Goal: Task Accomplishment & Management: Complete application form

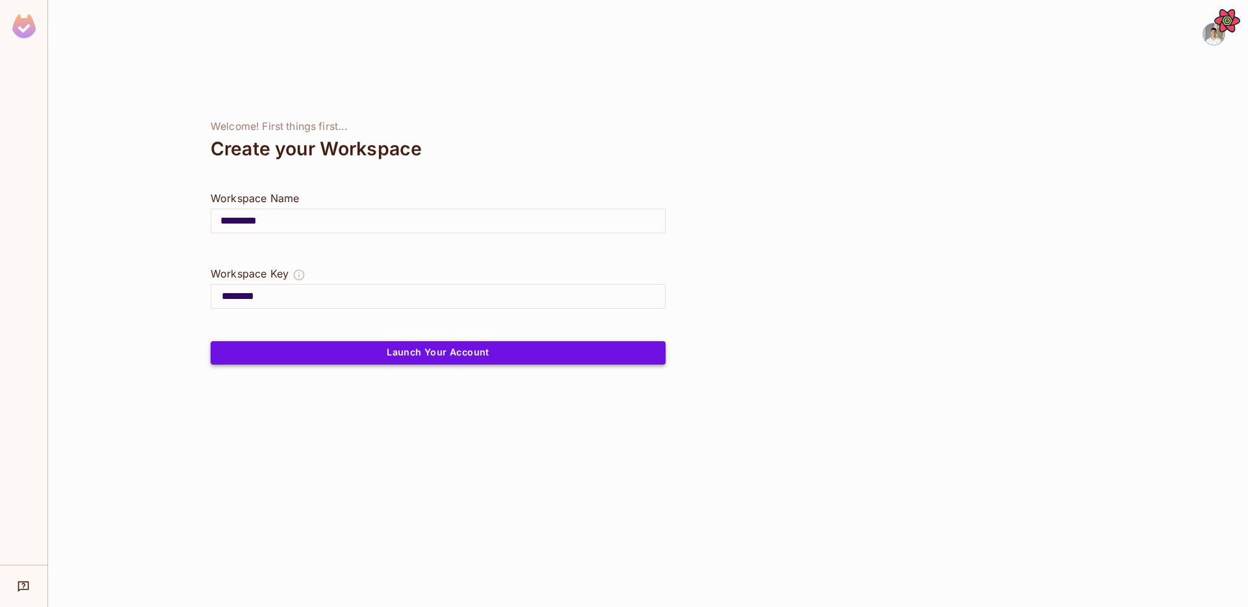
click at [361, 348] on button "Launch Your Account" at bounding box center [438, 352] width 455 height 23
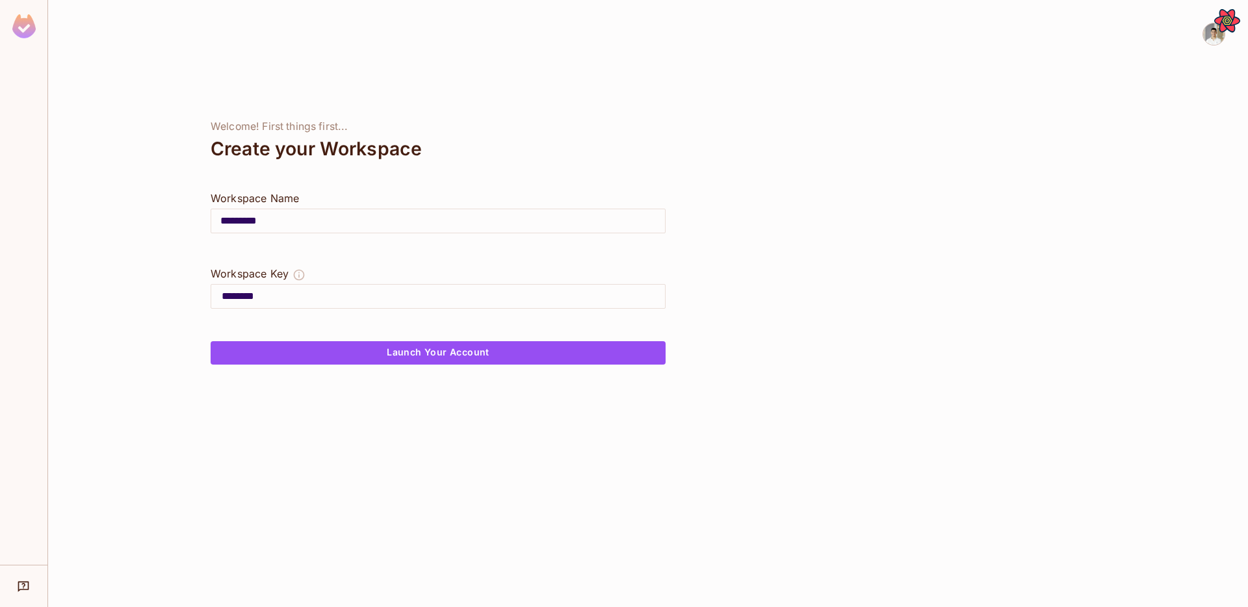
click at [373, 325] on div at bounding box center [438, 325] width 455 height 31
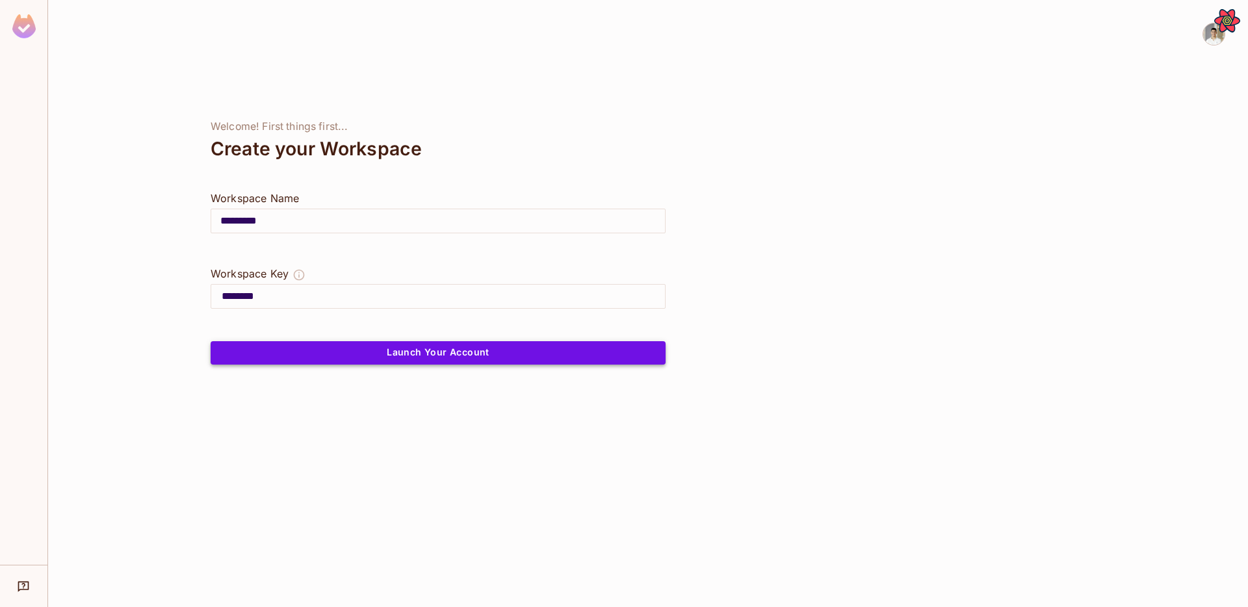
click at [380, 356] on button "Launch Your Account" at bounding box center [438, 352] width 455 height 23
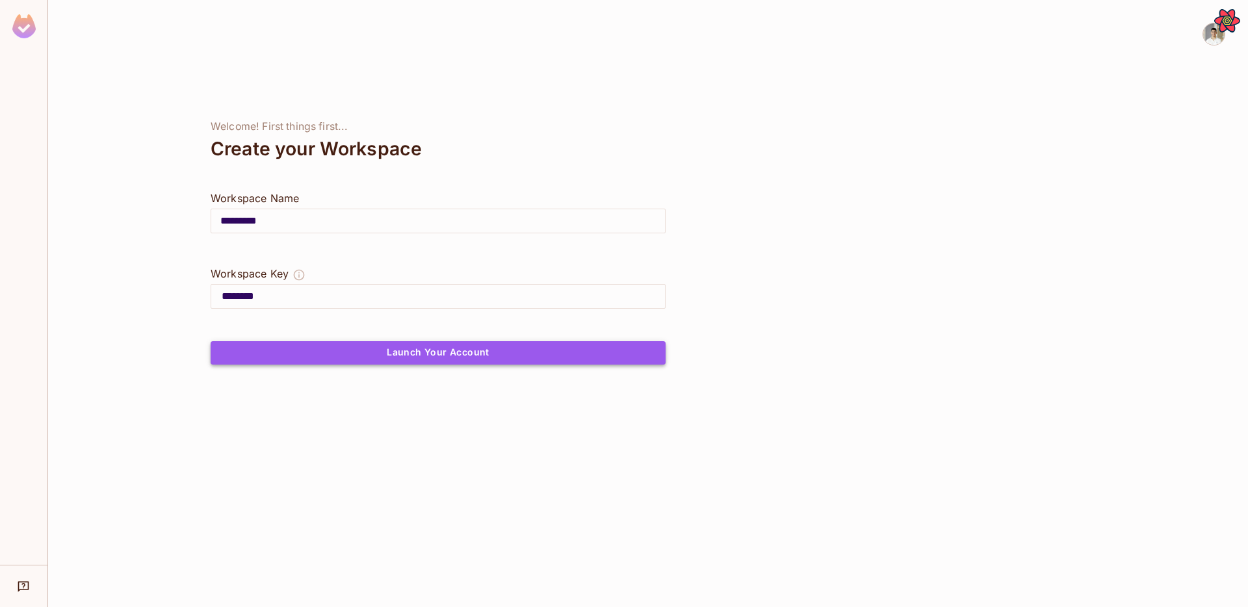
click at [380, 356] on button "Launch Your Account" at bounding box center [438, 352] width 455 height 23
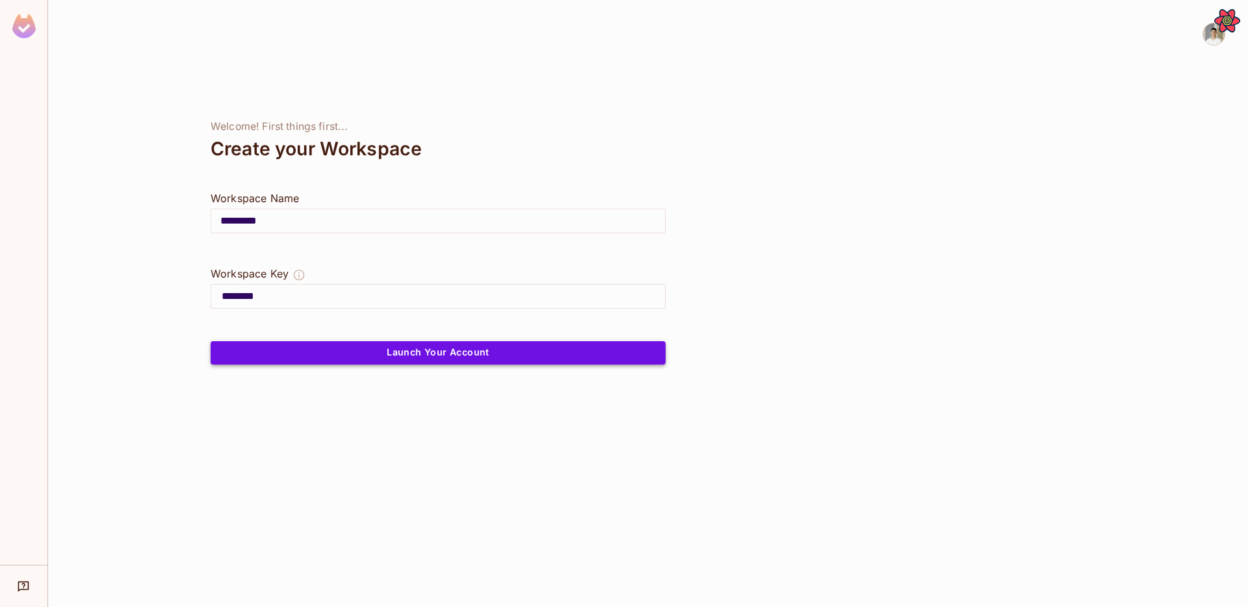
click at [380, 356] on button "Launch Your Account" at bounding box center [438, 352] width 455 height 23
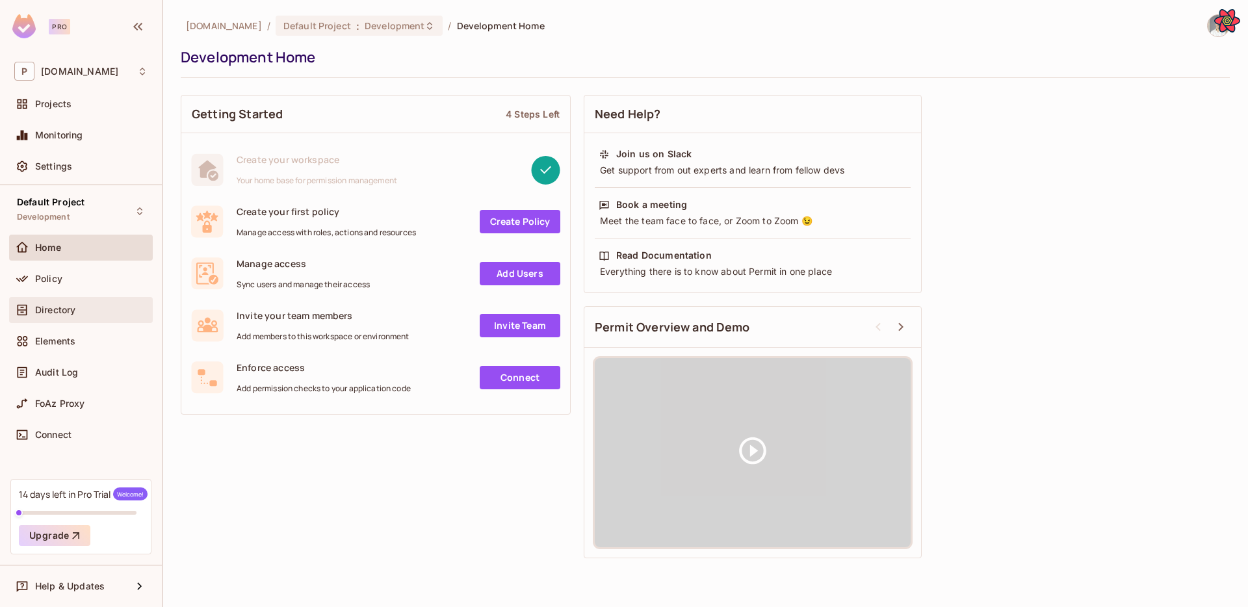
click at [77, 302] on div "Directory" at bounding box center [80, 310] width 133 height 16
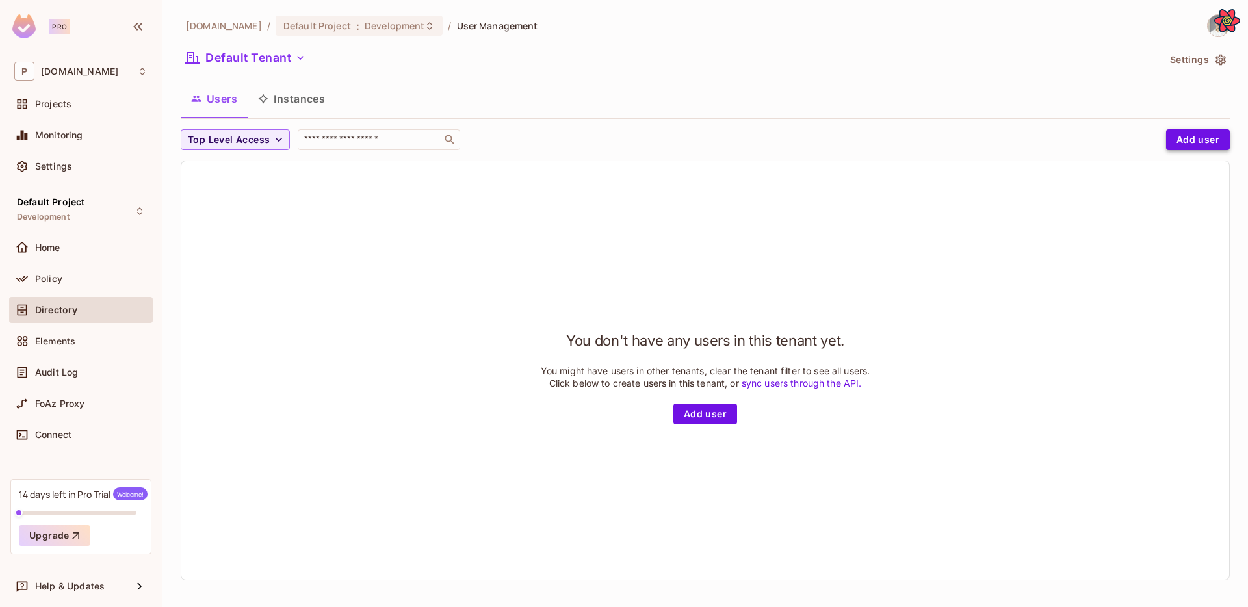
click at [1205, 139] on button "Add user" at bounding box center [1198, 139] width 64 height 21
click at [1193, 140] on button "Add user" at bounding box center [1198, 139] width 64 height 21
click at [1081, 123] on div "permit.io / Default Project : Development / User Management Default Tenant Sett…" at bounding box center [705, 302] width 1049 height 577
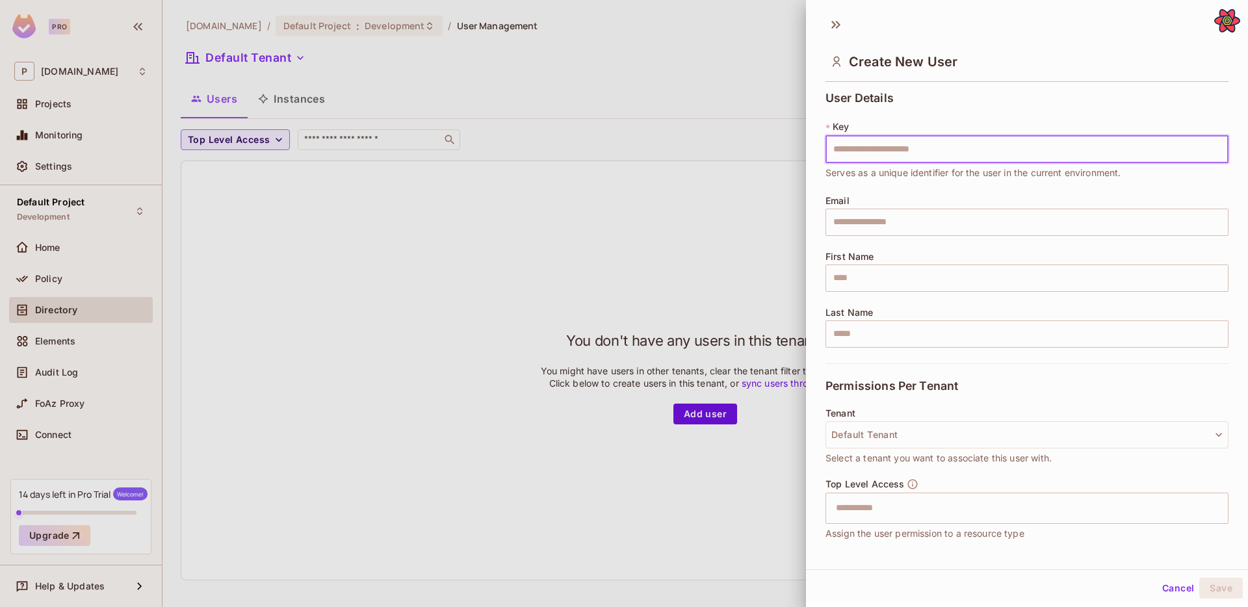
click at [1150, 153] on input "text" at bounding box center [1027, 149] width 403 height 27
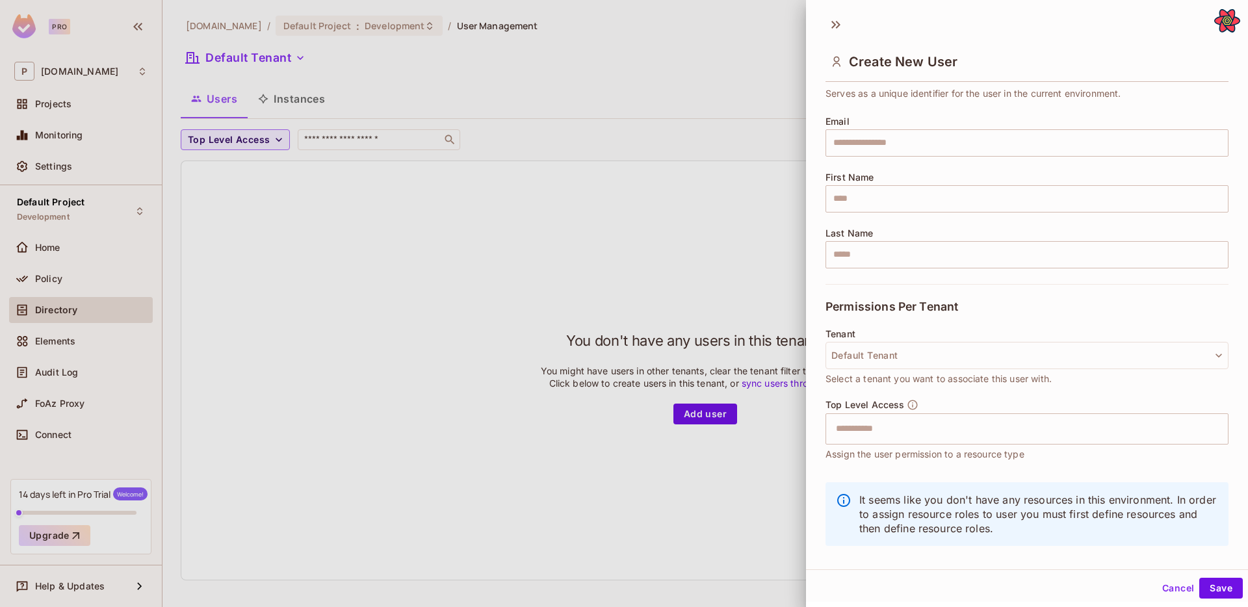
scroll to position [96, 0]
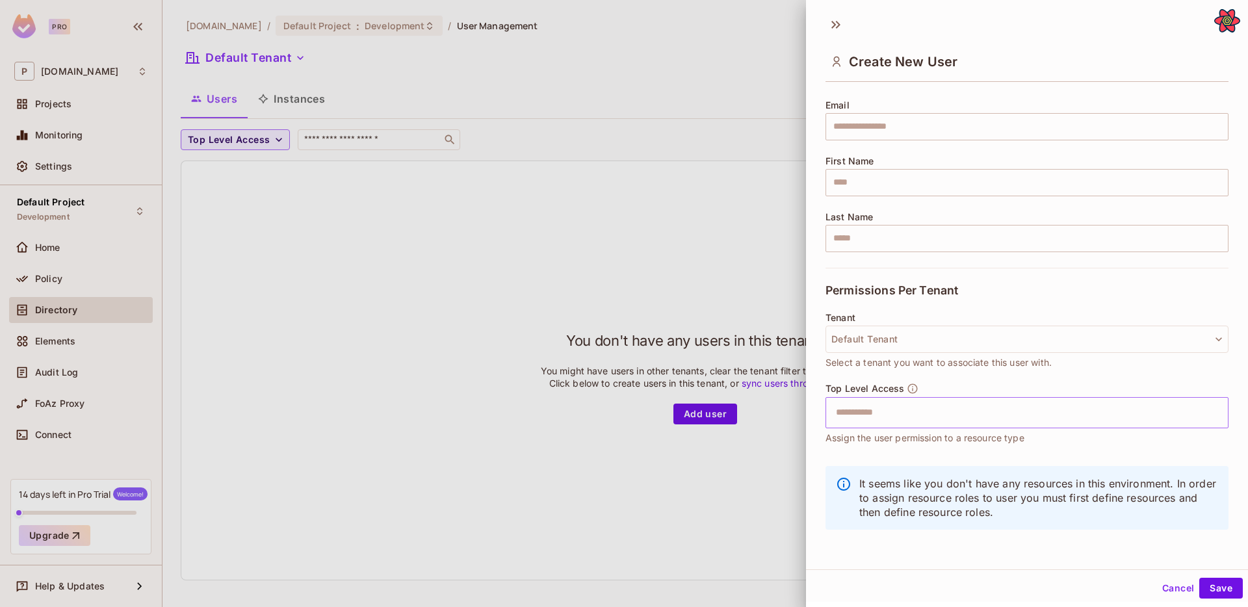
type input "***"
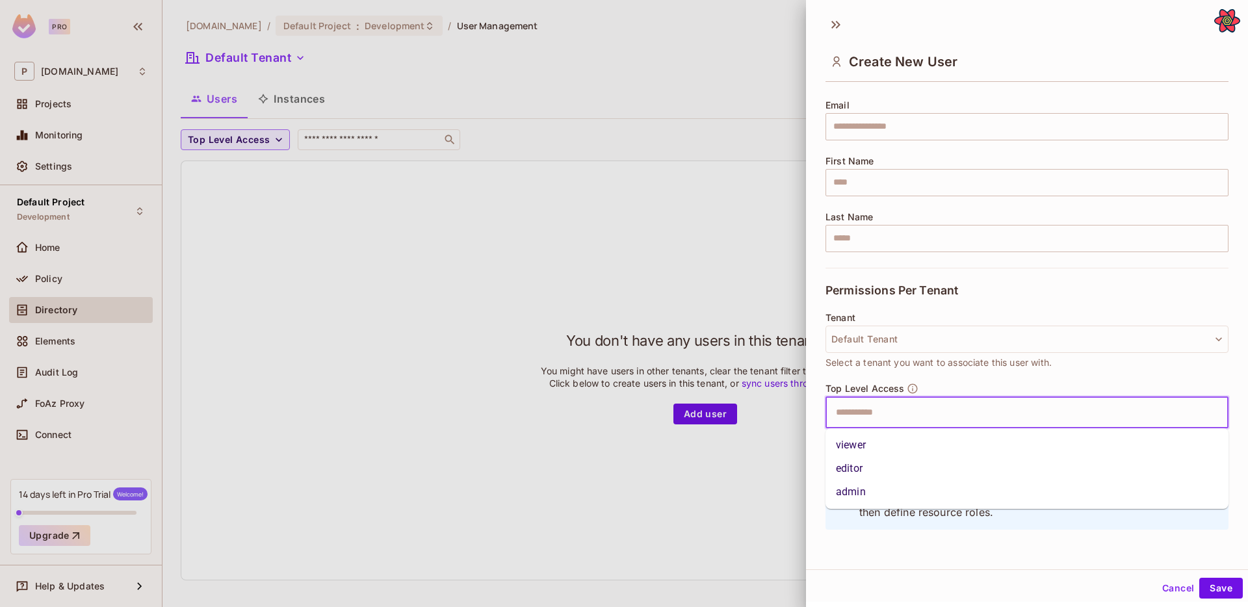
click at [1075, 412] on input "text" at bounding box center [1015, 413] width 375 height 26
click at [982, 493] on li "admin" at bounding box center [1027, 491] width 403 height 23
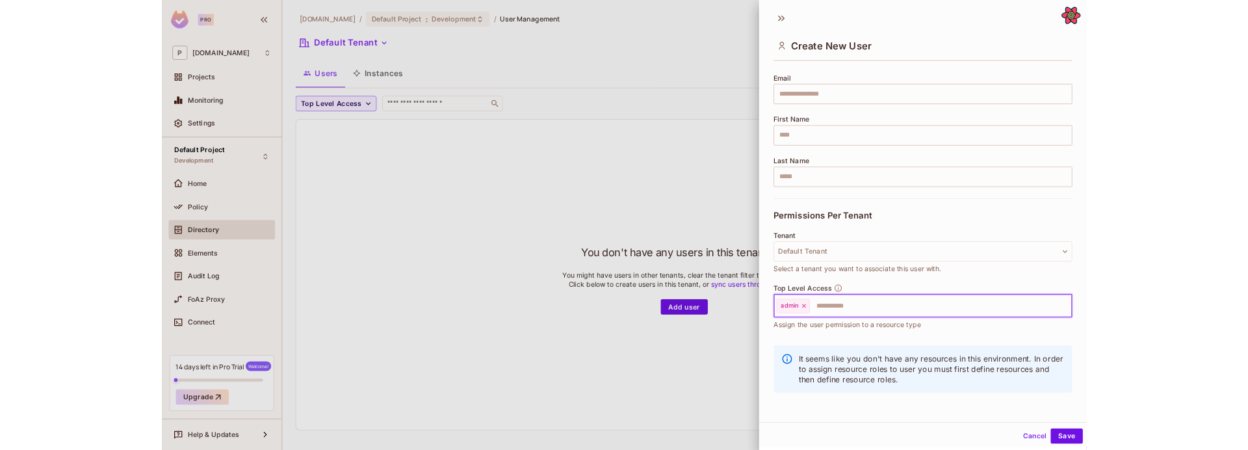
scroll to position [2, 0]
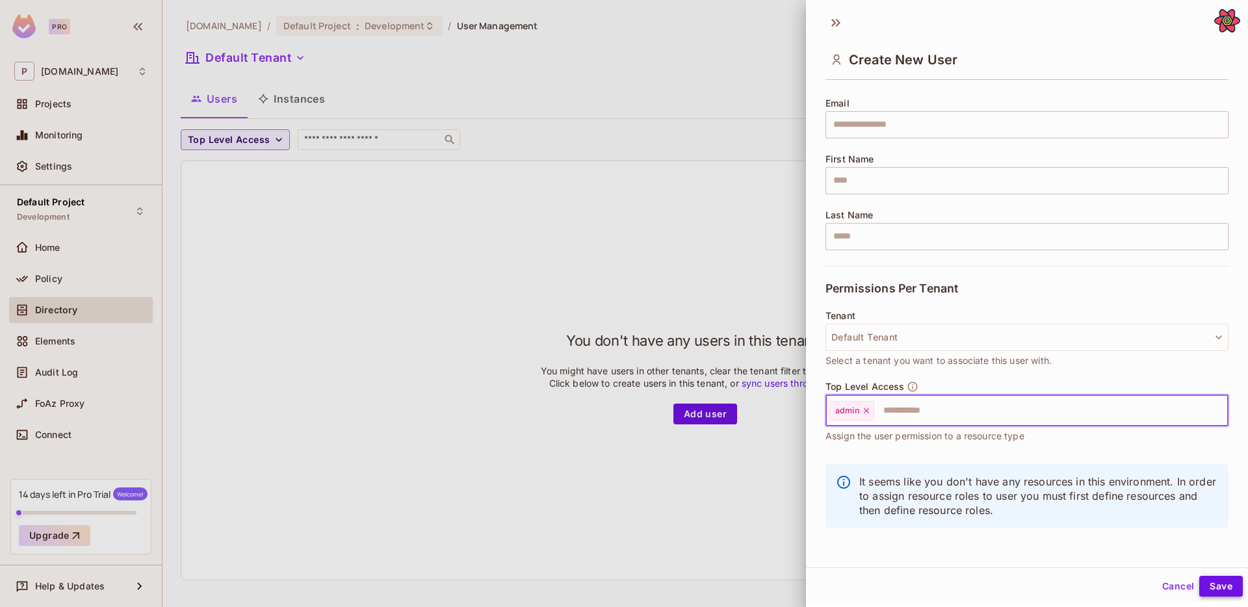
click at [1210, 588] on button "Save" at bounding box center [1221, 586] width 44 height 21
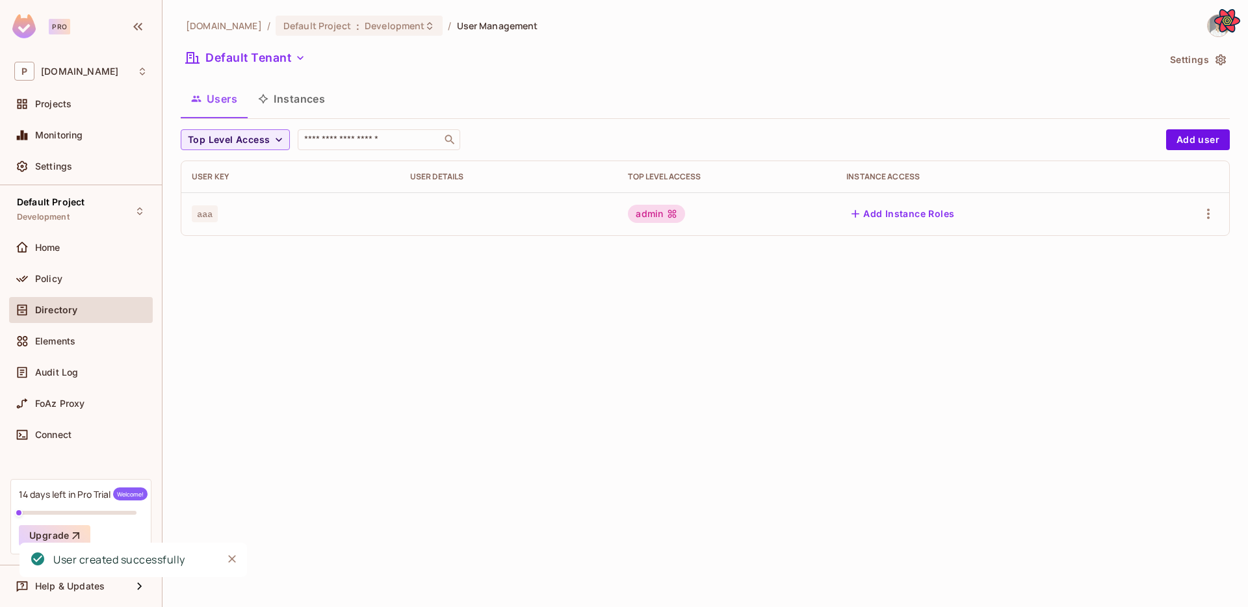
click at [489, 276] on div "permit.io / Default Project : Development / User Management Default Tenant Sett…" at bounding box center [706, 303] width 1086 height 607
click at [491, 276] on div "permit.io / Default Project : Development / User Management Default Tenant Sett…" at bounding box center [706, 303] width 1086 height 607
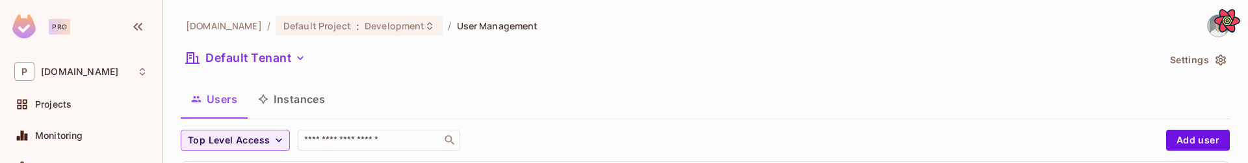
click at [682, 74] on div "[DOMAIN_NAME] / Default Project : Development / User Management Default Tenant …" at bounding box center [705, 130] width 1049 height 232
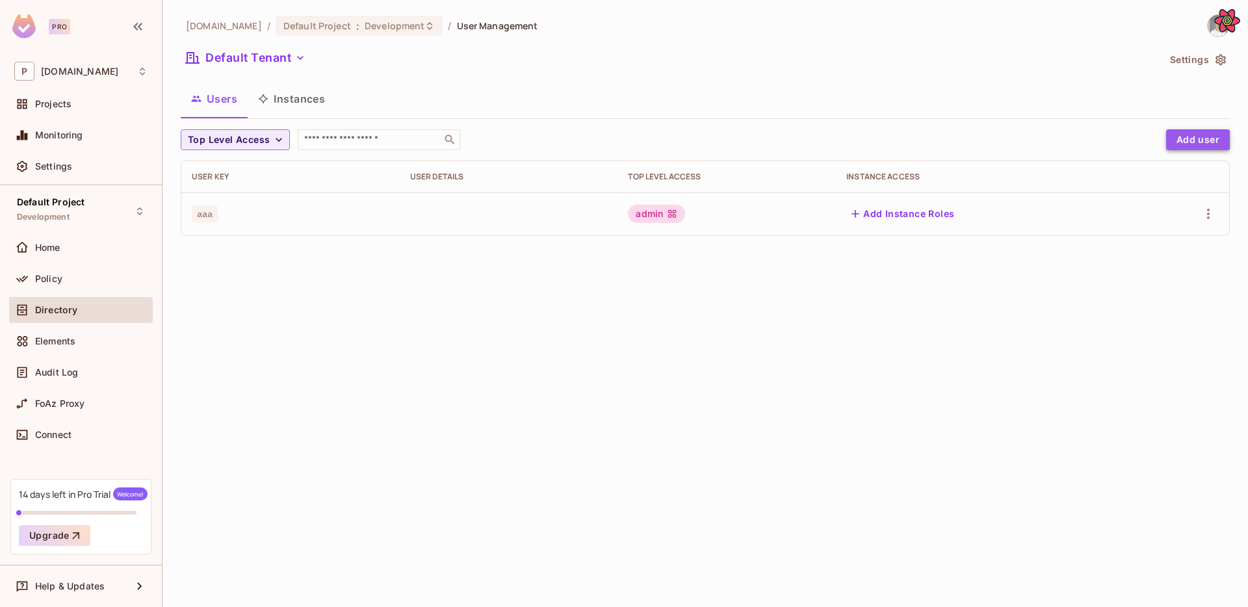
click at [1184, 141] on button "Add user" at bounding box center [1198, 139] width 64 height 21
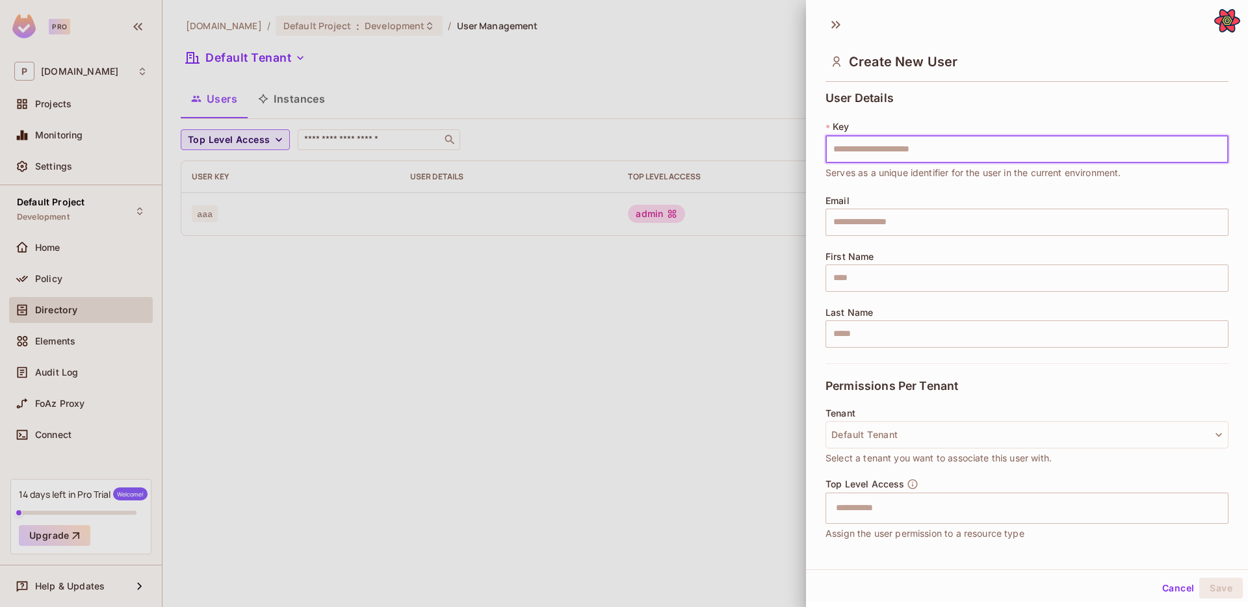
click at [1067, 149] on input "text" at bounding box center [1027, 149] width 403 height 27
type input "***"
click at [1073, 449] on input "text" at bounding box center [1015, 508] width 375 height 26
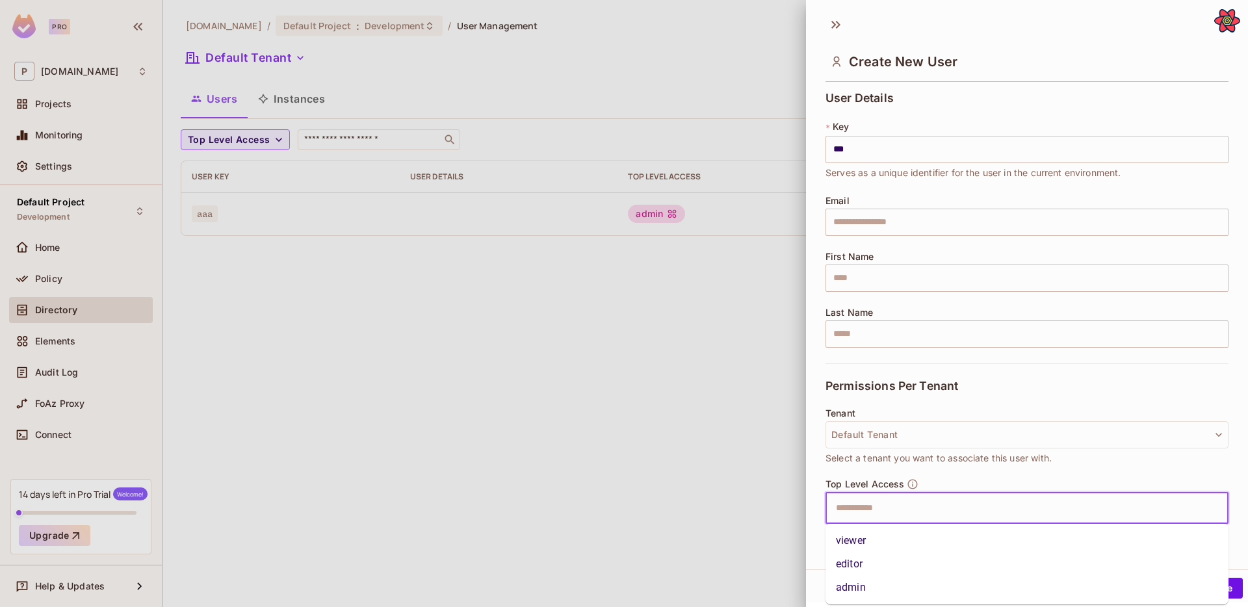
click at [1014, 449] on li "viewer" at bounding box center [1027, 540] width 403 height 23
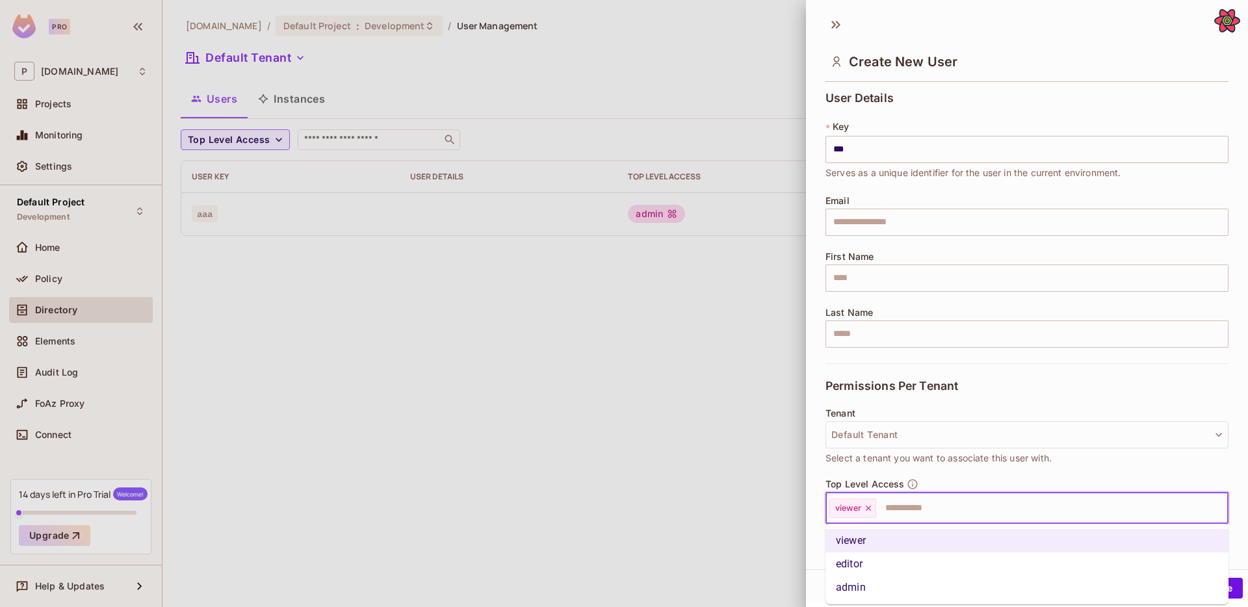
click at [1043, 449] on input "text" at bounding box center [1041, 508] width 326 height 26
click at [973, 449] on li "editor" at bounding box center [1027, 564] width 403 height 23
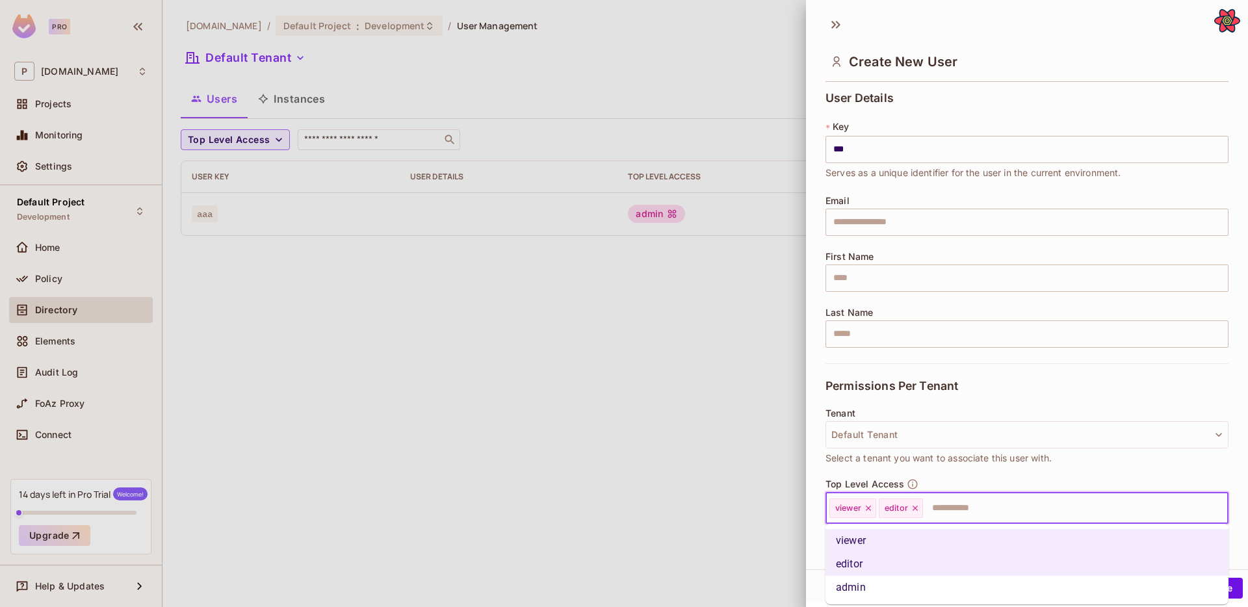
click at [1014, 449] on input "text" at bounding box center [1063, 508] width 279 height 26
click at [967, 449] on li "admin" at bounding box center [1027, 587] width 403 height 23
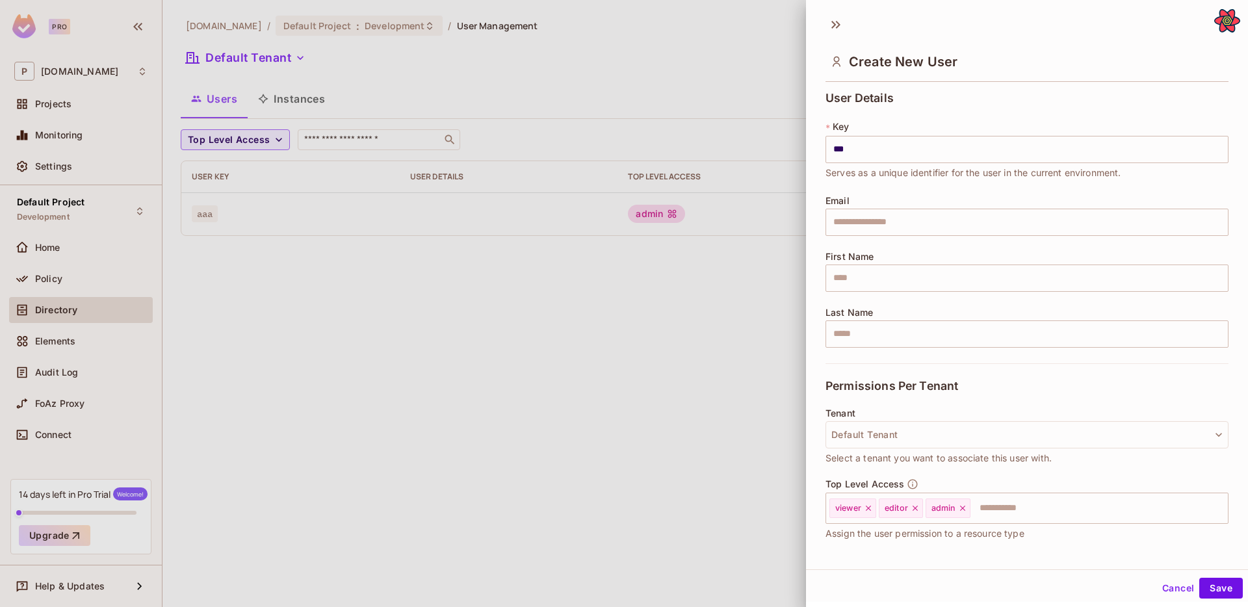
click at [1056, 449] on div "Top Level Access viewer editor admin ​ Assign the user permission to a resource…" at bounding box center [1027, 515] width 403 height 75
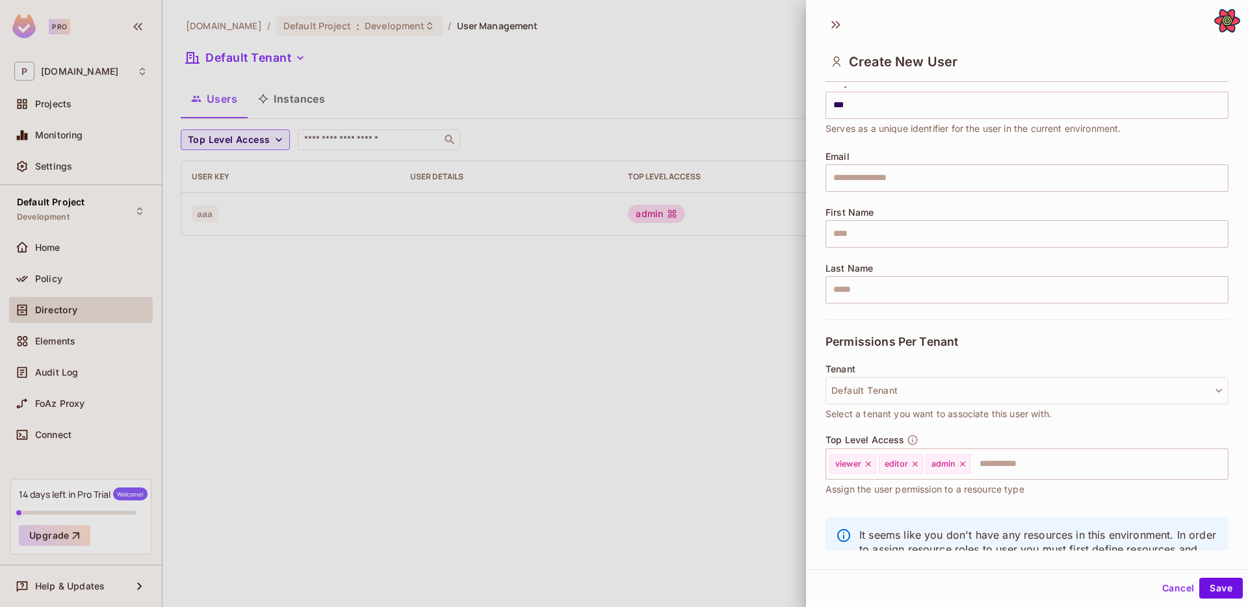
scroll to position [96, 0]
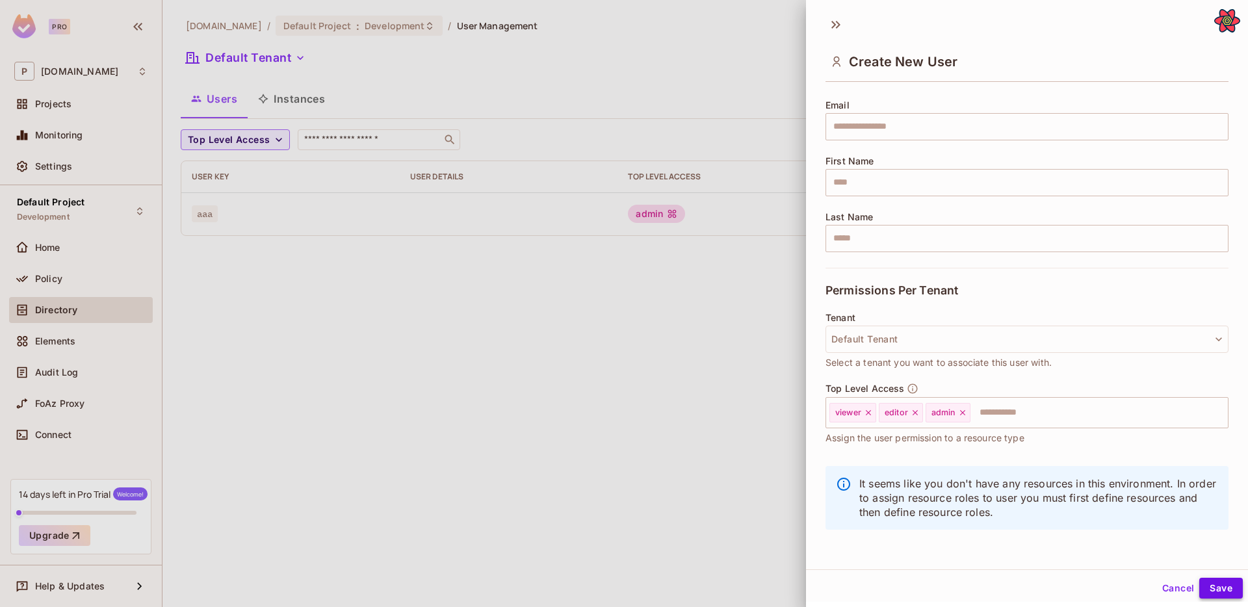
click at [1223, 449] on button "Save" at bounding box center [1221, 588] width 44 height 21
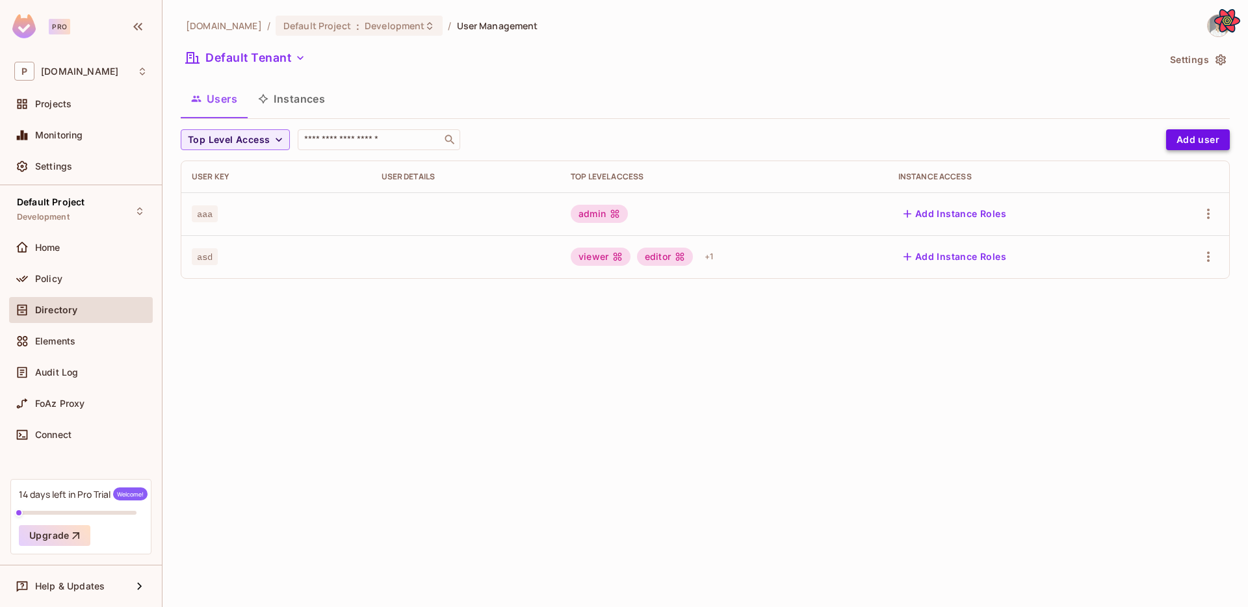
click at [1175, 144] on button "Add user" at bounding box center [1198, 139] width 64 height 21
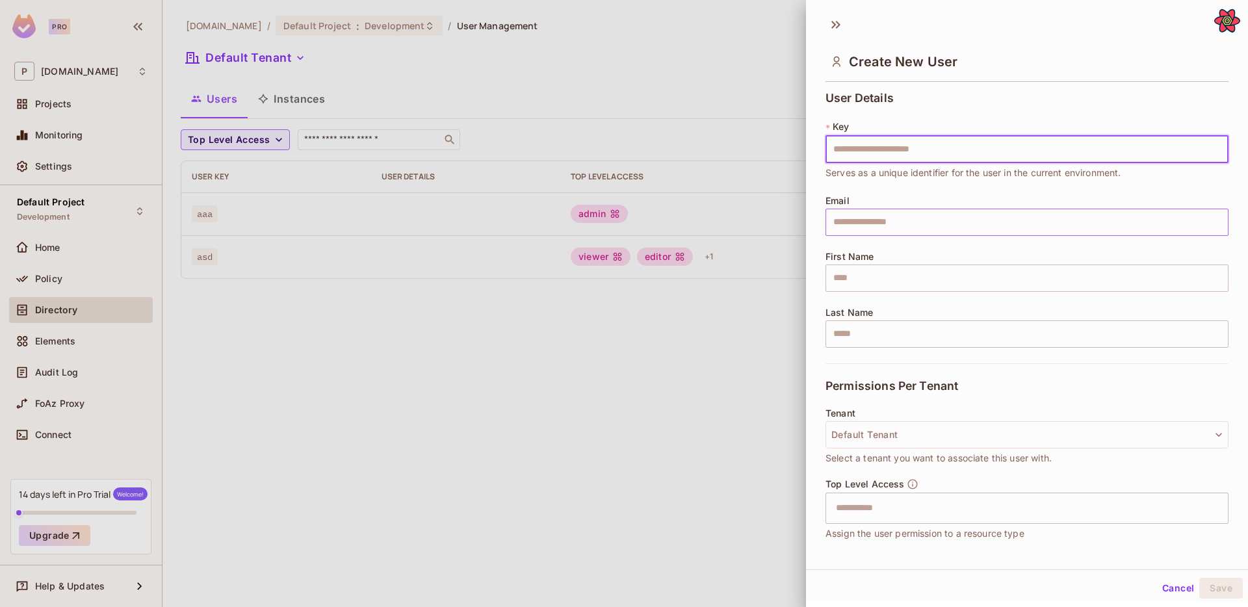
type input "**********"
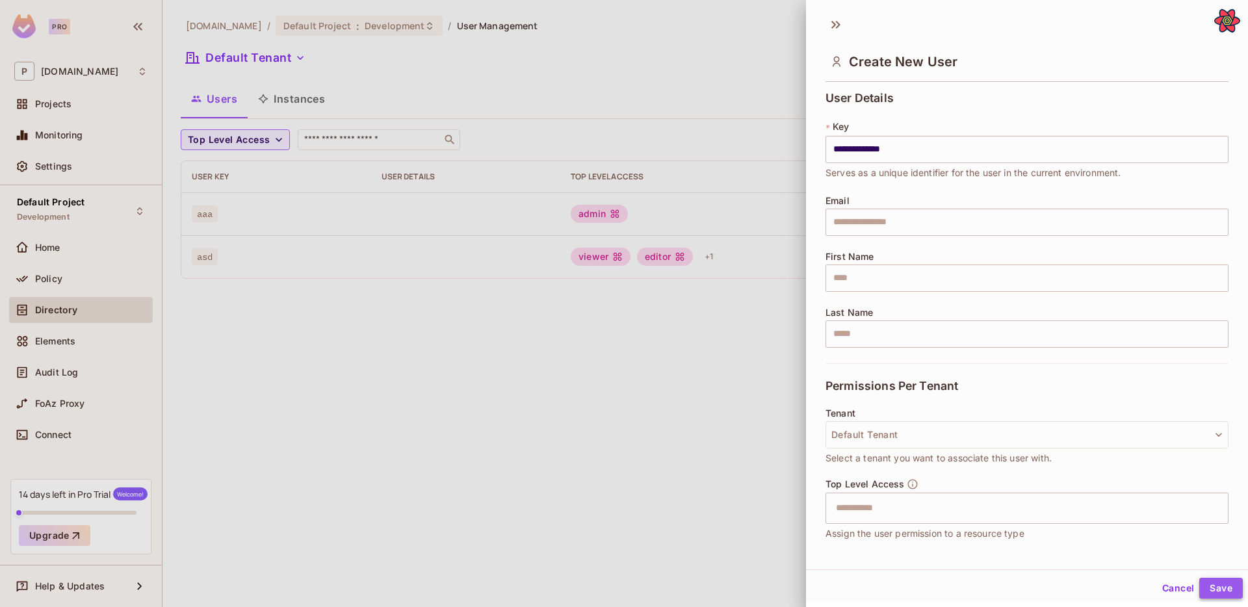
click at [1208, 449] on button "Save" at bounding box center [1221, 588] width 44 height 21
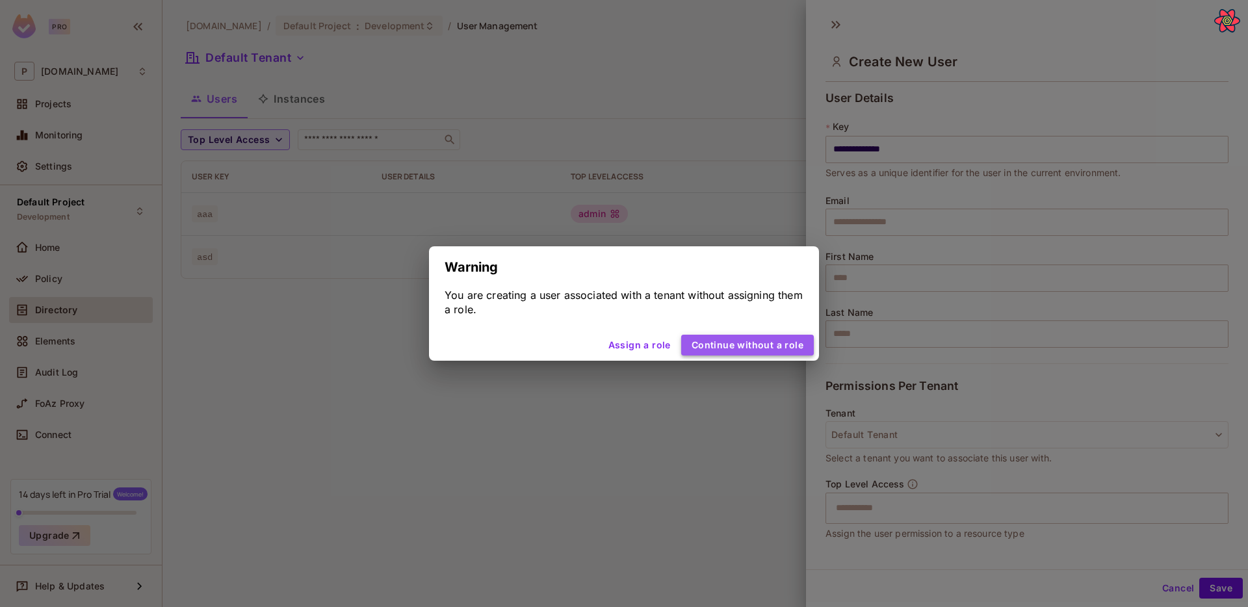
click at [757, 346] on button "Continue without a role" at bounding box center [747, 345] width 133 height 21
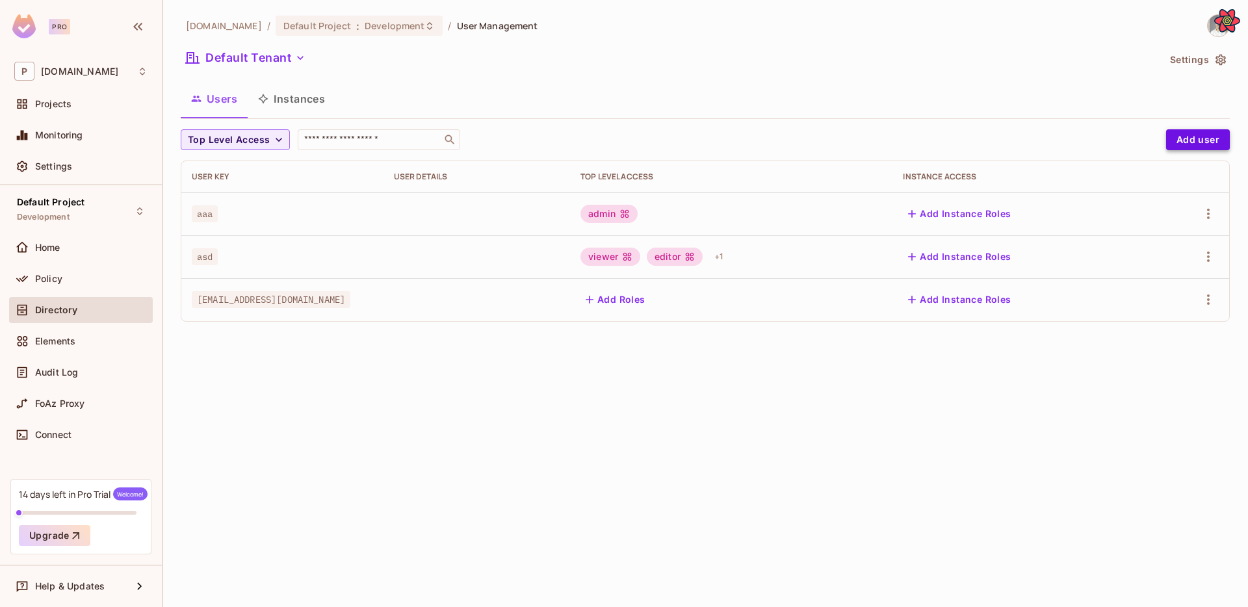
click at [1196, 143] on button "Add user" at bounding box center [1198, 139] width 64 height 21
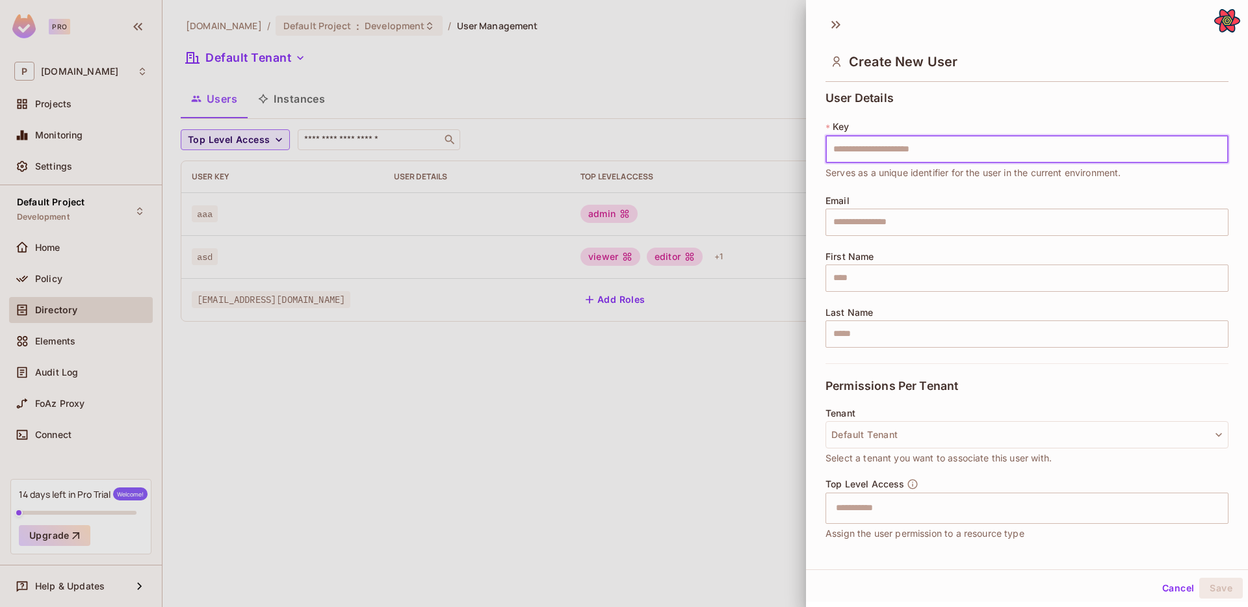
click at [1095, 158] on input "text" at bounding box center [1027, 149] width 403 height 27
type input "*****"
click at [1226, 449] on button "Save" at bounding box center [1221, 588] width 44 height 21
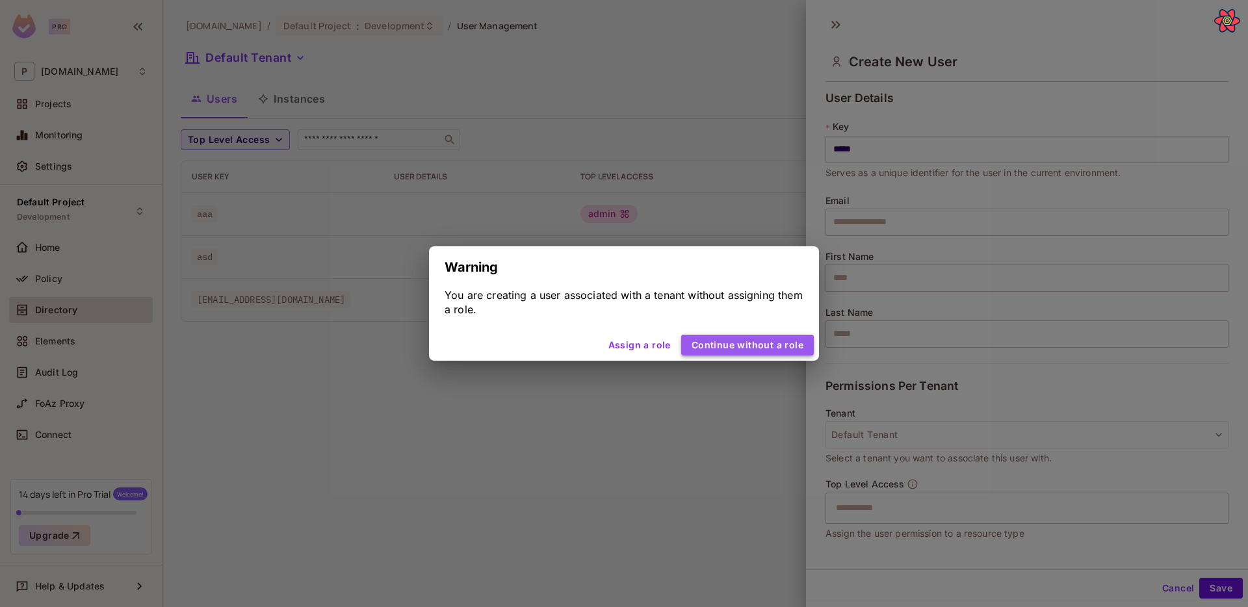
click at [763, 345] on button "Continue without a role" at bounding box center [747, 345] width 133 height 21
